Goal: Communication & Community: Answer question/provide support

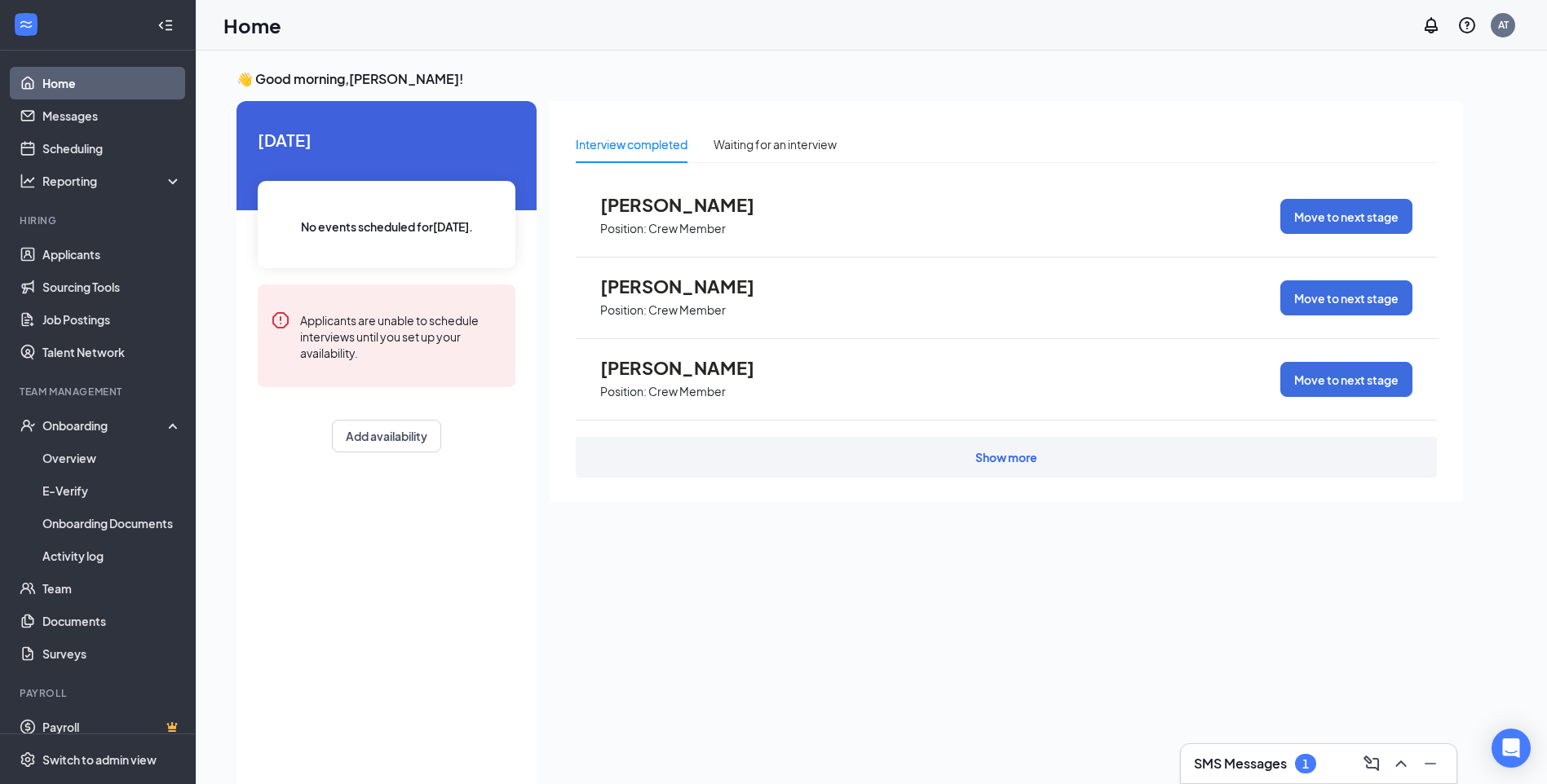
scroll to position [35, 0]
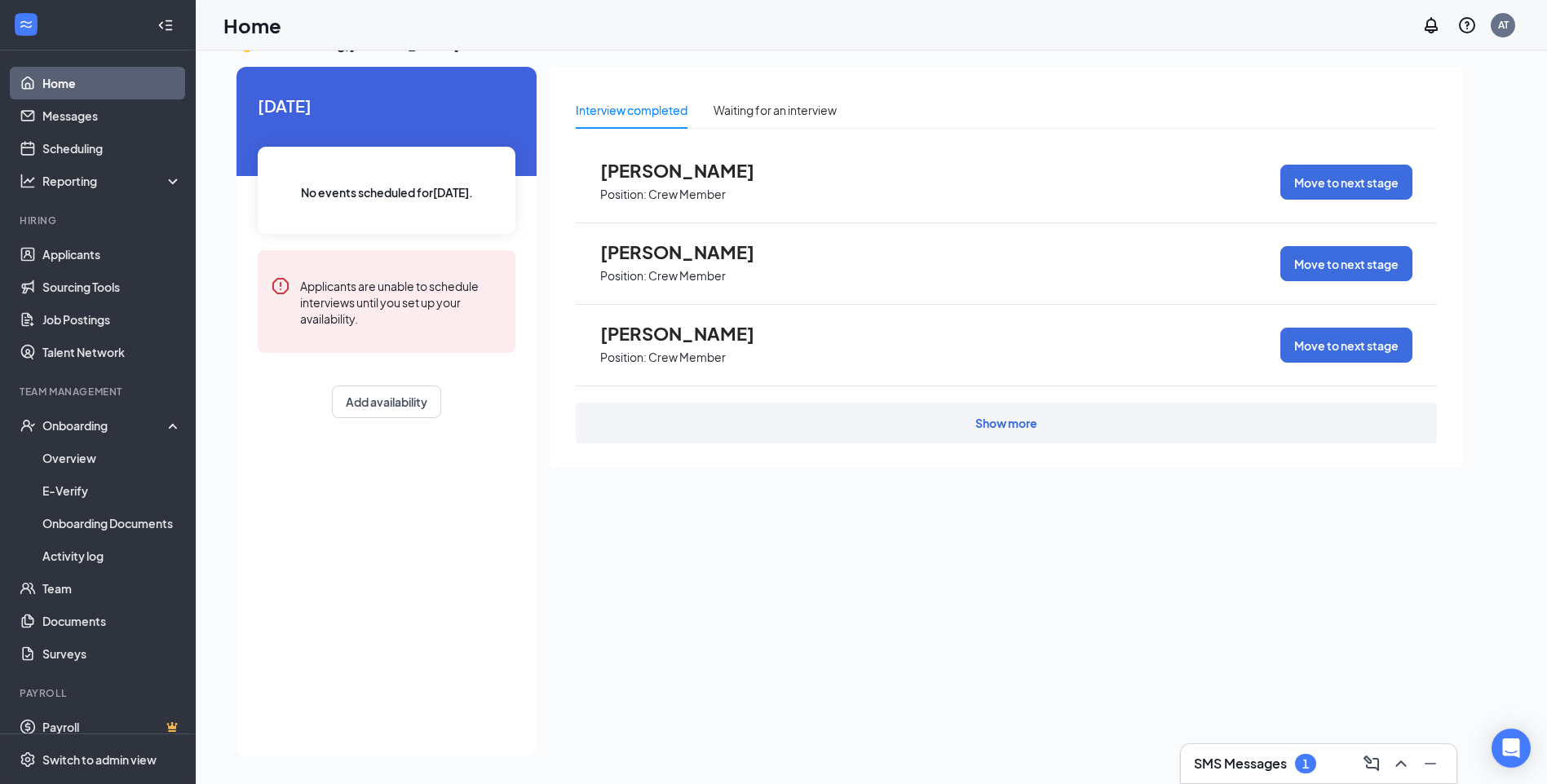
click at [1218, 766] on h3 "SMS Messages" at bounding box center [1240, 764] width 93 height 18
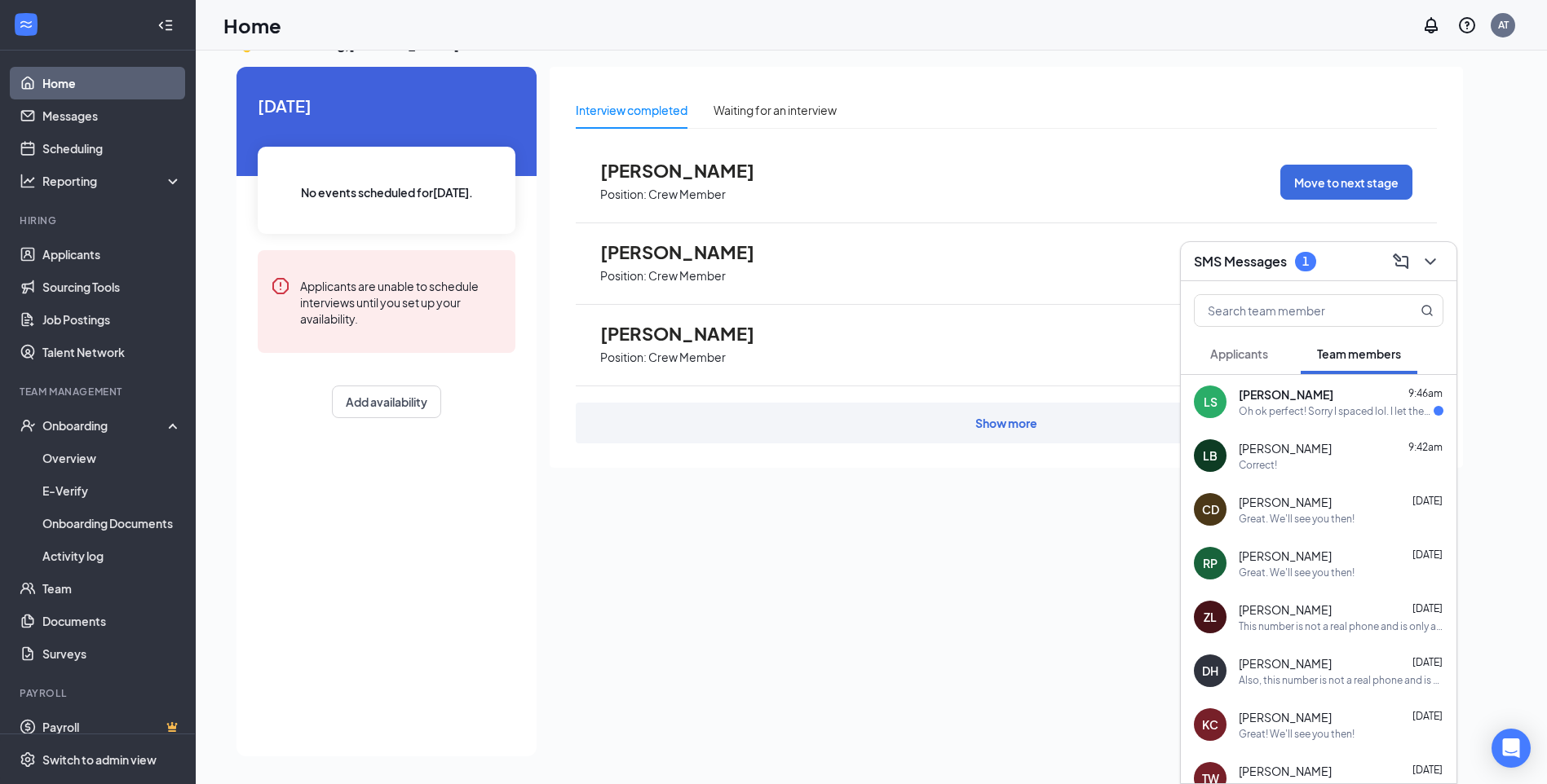
click at [1290, 416] on div "Oh ok perfect! Sorry I spaced lol. I let them know that I won't be able to work…" at bounding box center [1336, 411] width 195 height 13
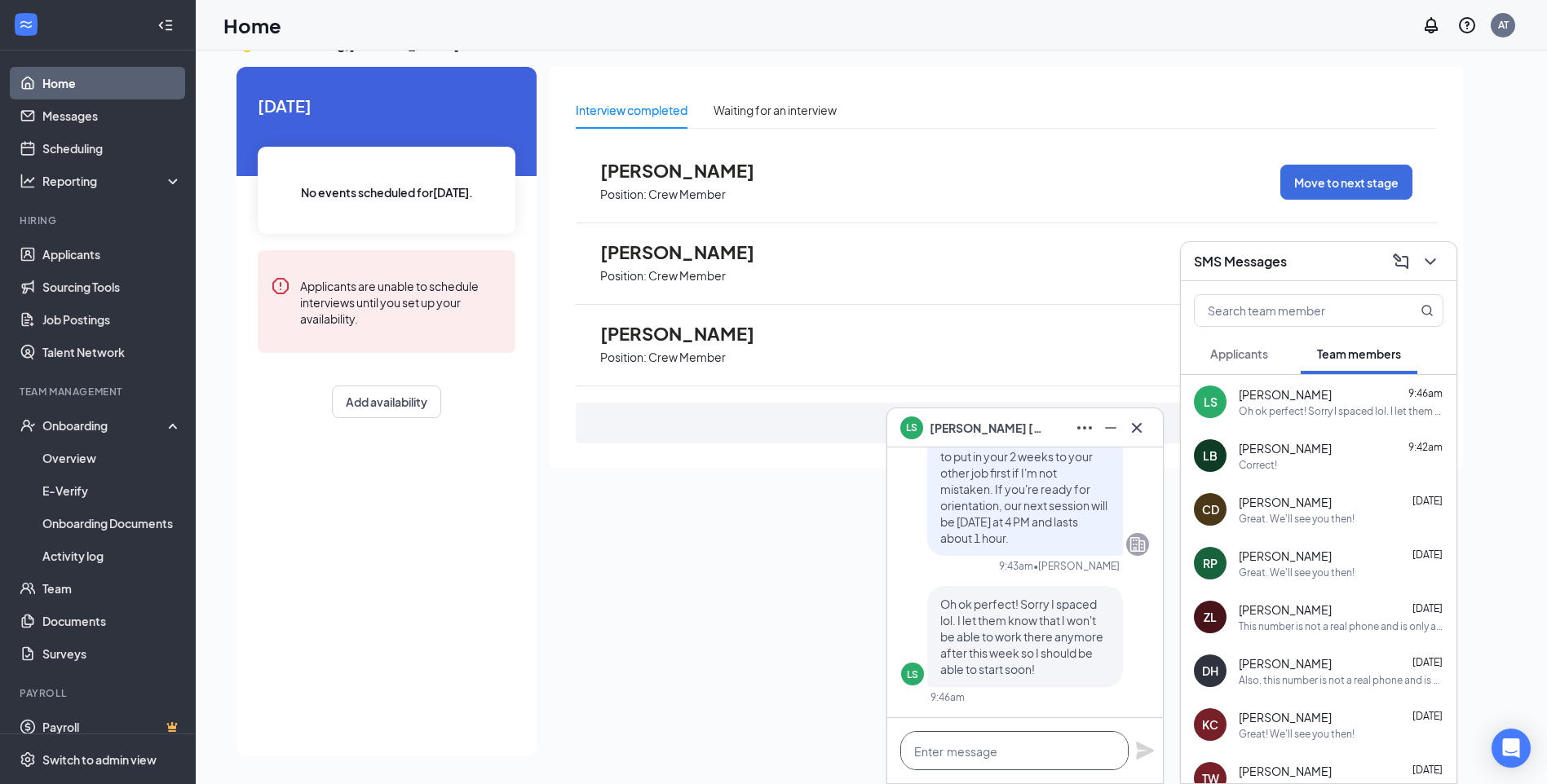
click at [1028, 746] on textarea at bounding box center [1014, 750] width 228 height 39
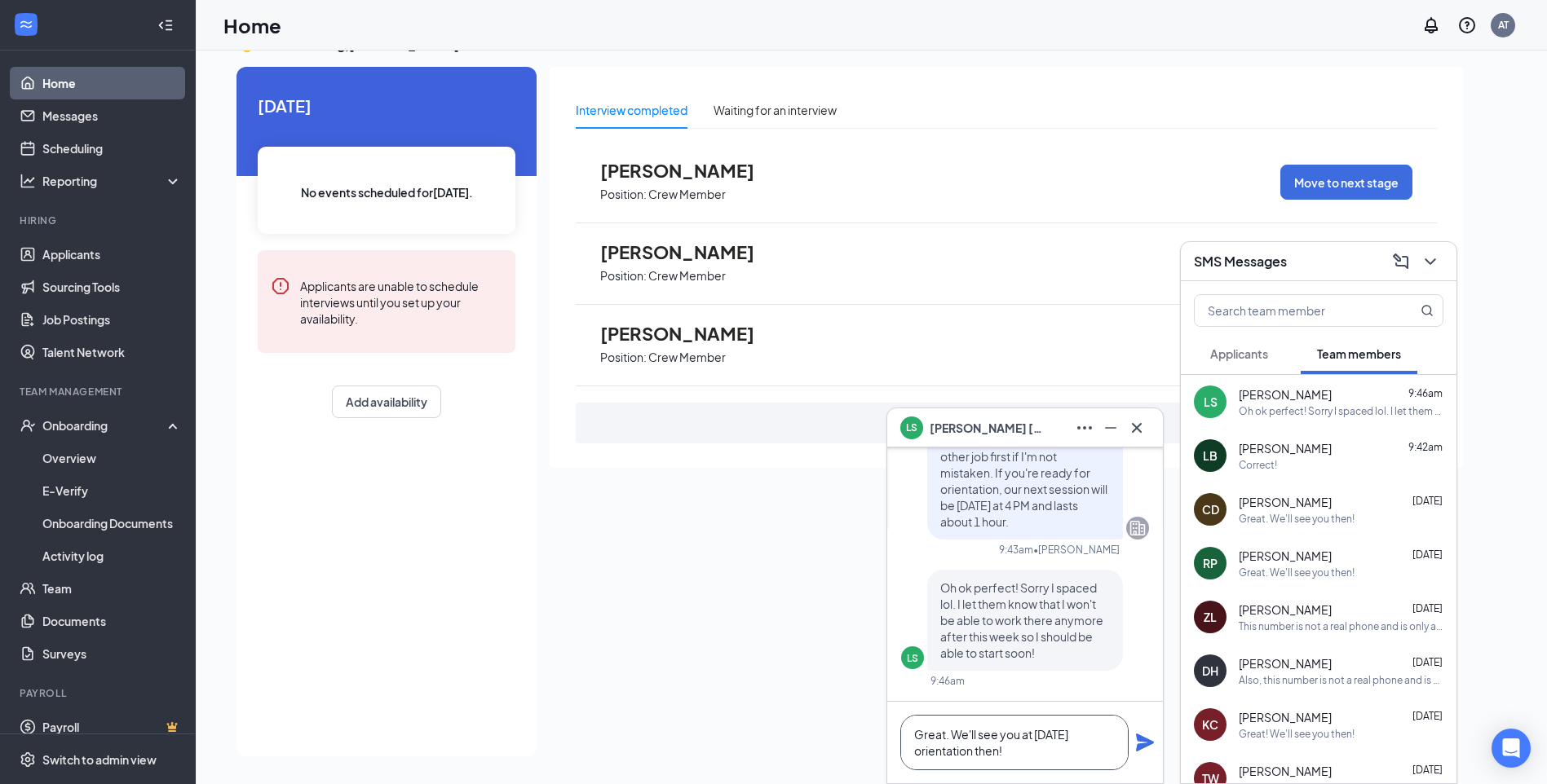
type textarea "Great. We'll see you at [DATE] orientation then!"
click at [1147, 741] on icon "Plane" at bounding box center [1145, 743] width 18 height 18
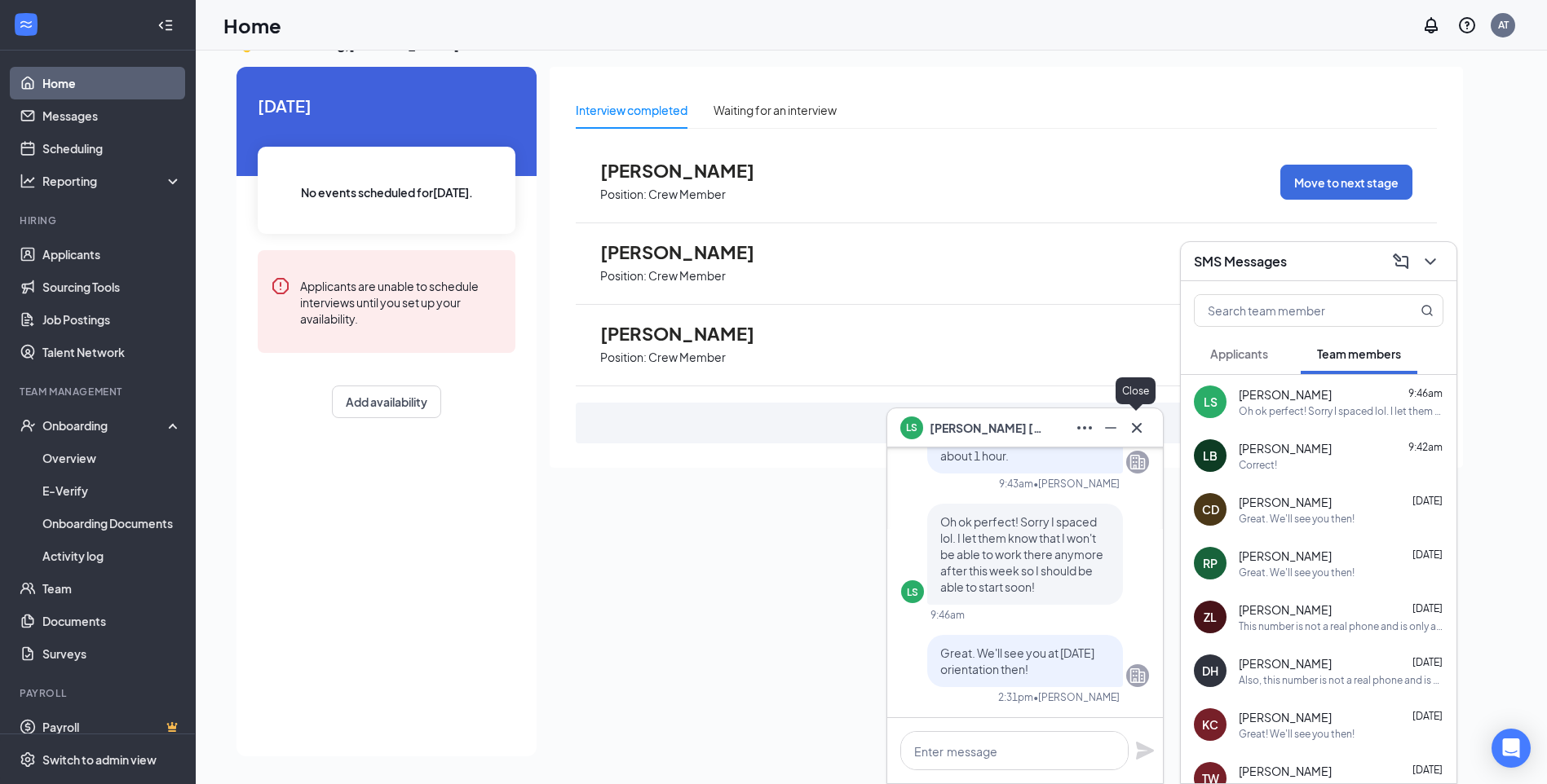
click at [1141, 426] on icon "Cross" at bounding box center [1136, 428] width 19 height 19
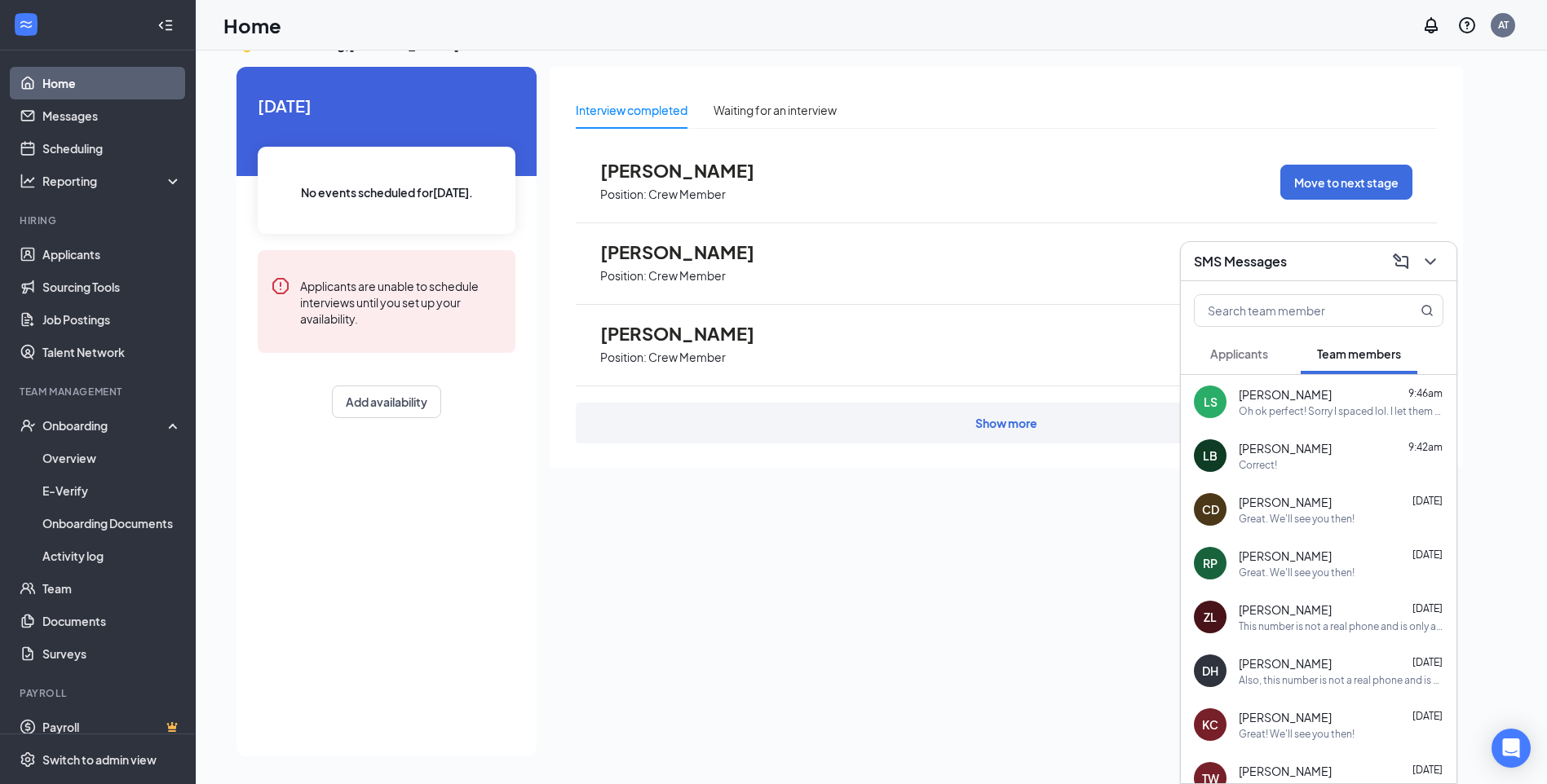
click at [1286, 553] on span "[PERSON_NAME]" at bounding box center [1285, 556] width 93 height 16
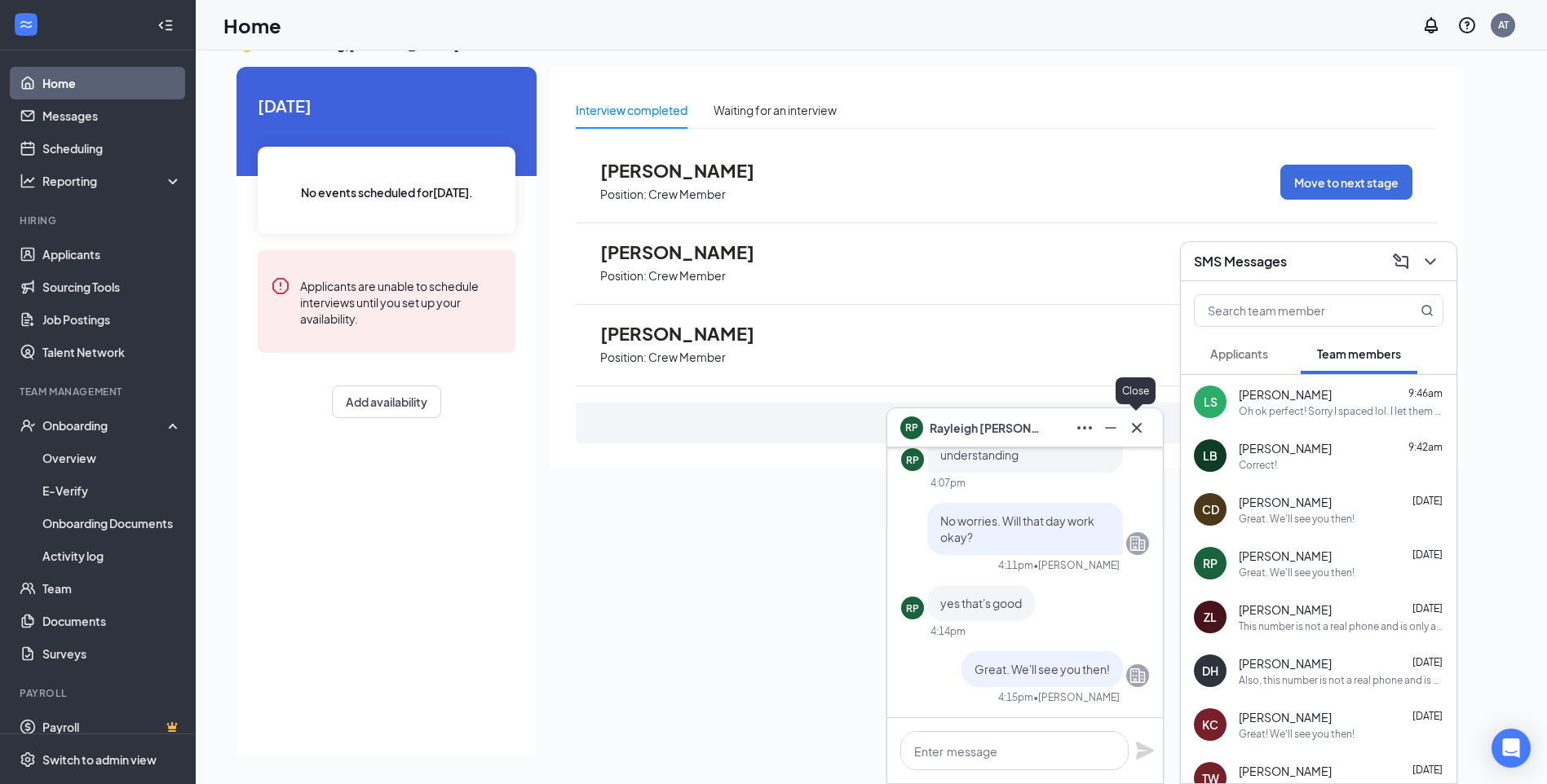
click at [1135, 419] on icon "Cross" at bounding box center [1136, 428] width 19 height 19
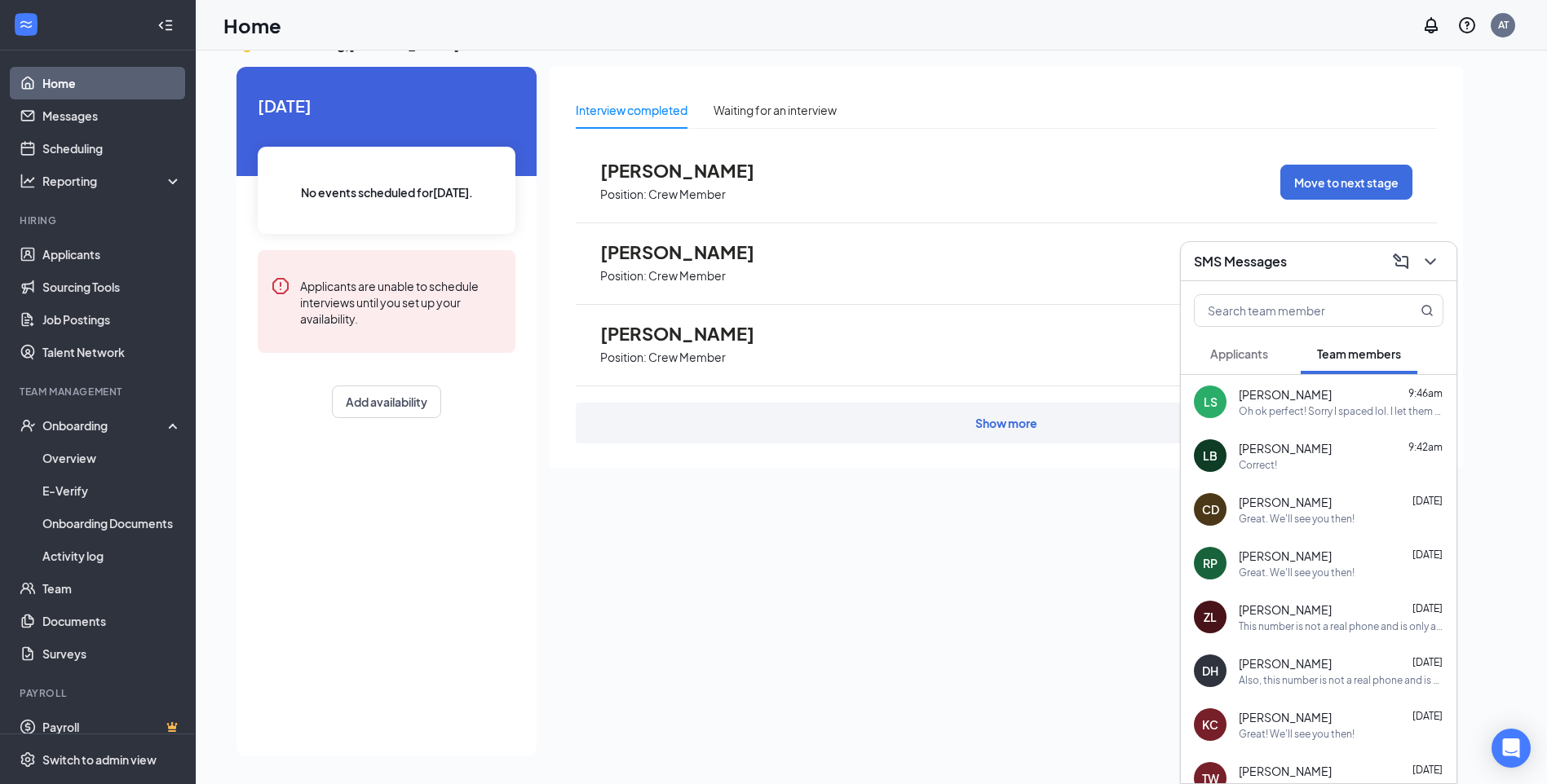
click at [82, 74] on link "Home" at bounding box center [111, 83] width 139 height 33
